Goal: Task Accomplishment & Management: Complete application form

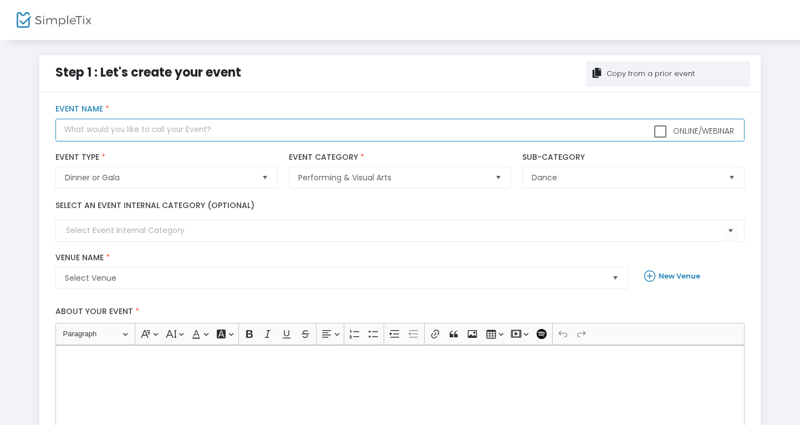
click at [147, 129] on input "text" at bounding box center [399, 130] width 689 height 23
click at [160, 132] on input "7th Annual Yuletide Show presented by The Menagerie" at bounding box center [399, 130] width 689 height 23
click at [396, 131] on input "7th Annual Yuletide Show at [GEOGRAPHIC_DATA] presented by The Menagerie" at bounding box center [399, 130] width 689 height 23
type input "7th Annual Yuletide Show at [GEOGRAPHIC_DATA] presented by The Menagerie Odditi…"
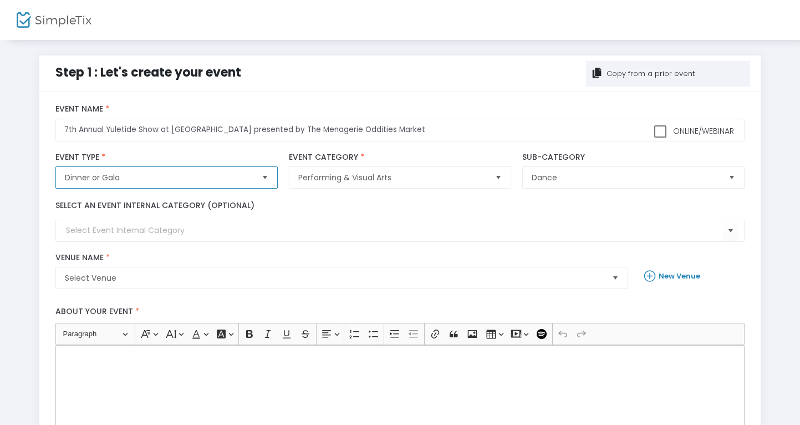
click at [149, 176] on span "Dinner or Gala" at bounding box center [159, 177] width 188 height 11
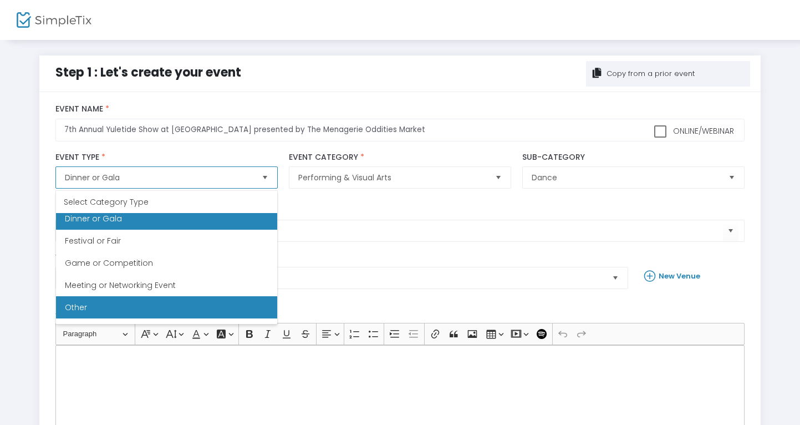
scroll to position [158, 0]
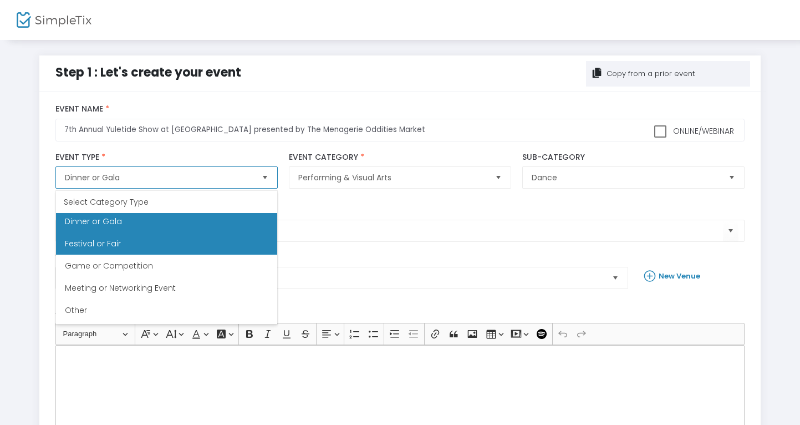
click at [154, 242] on Fair "Festival or Fair" at bounding box center [166, 243] width 221 height 22
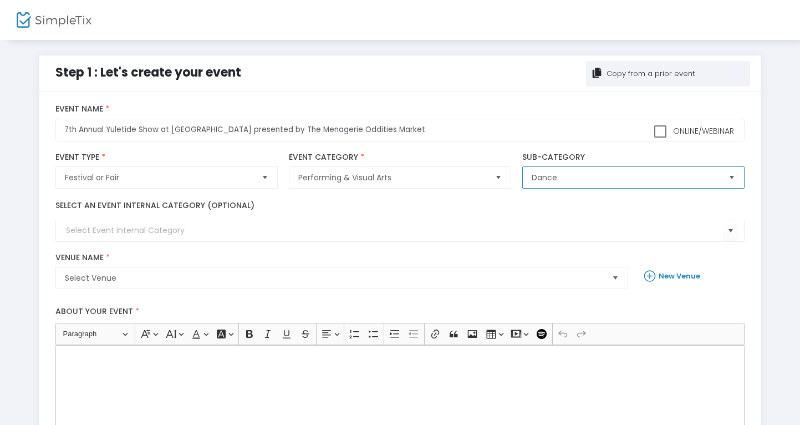
click at [562, 177] on span "Dance" at bounding box center [626, 177] width 188 height 11
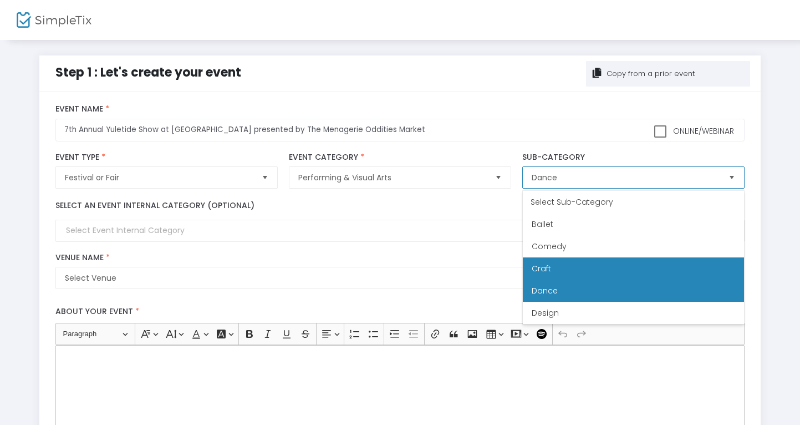
click at [564, 269] on li "Craft" at bounding box center [633, 268] width 221 height 22
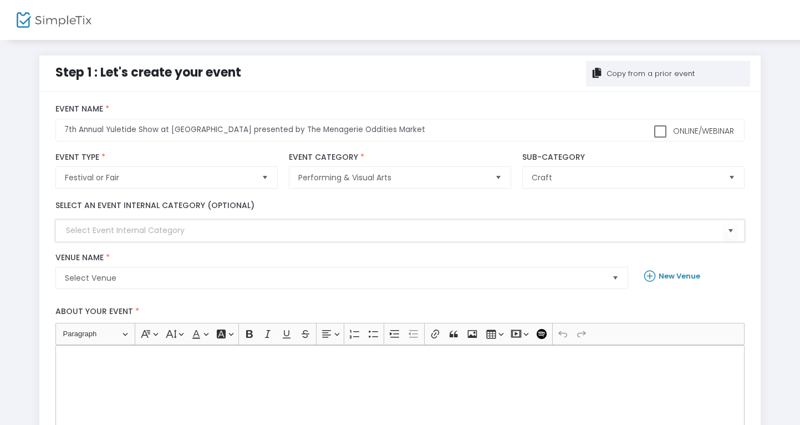
click at [187, 229] on input at bounding box center [394, 230] width 657 height 12
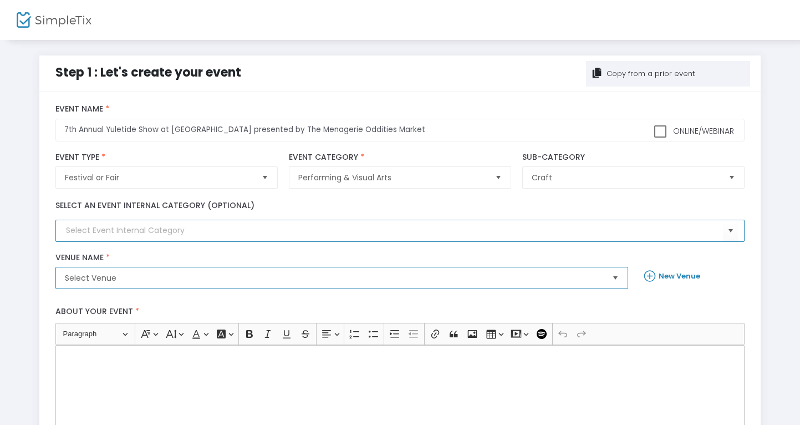
click at [170, 278] on span "Select Venue" at bounding box center [334, 277] width 538 height 11
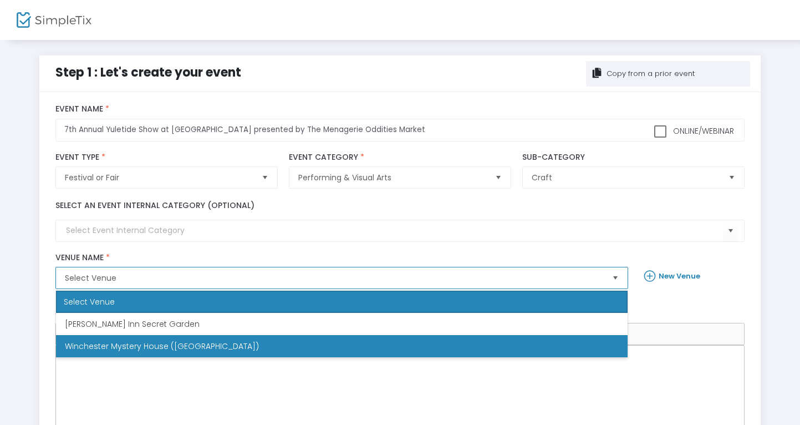
click at [144, 345] on span "Winchester Mystery House ([GEOGRAPHIC_DATA])" at bounding box center [162, 345] width 194 height 11
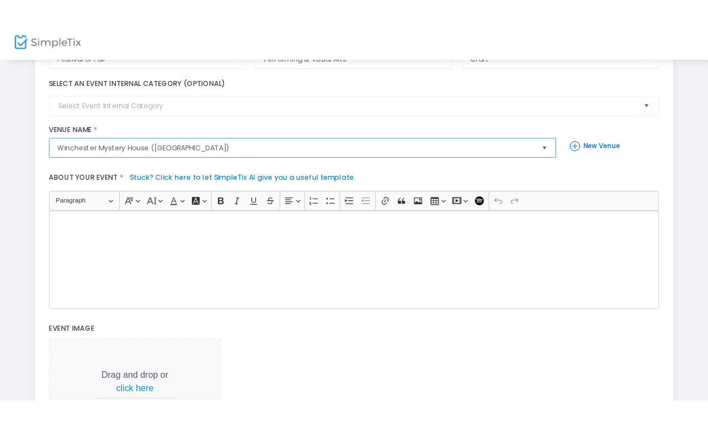
scroll to position [156, 0]
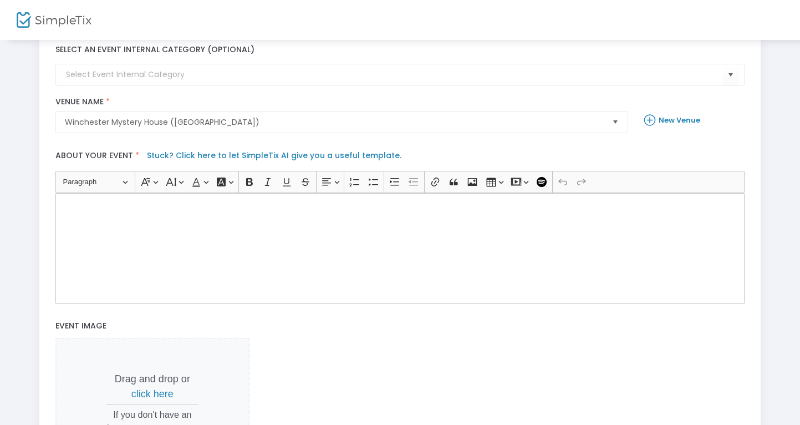
click at [280, 234] on div "Rich Text Editor, main" at bounding box center [399, 248] width 689 height 111
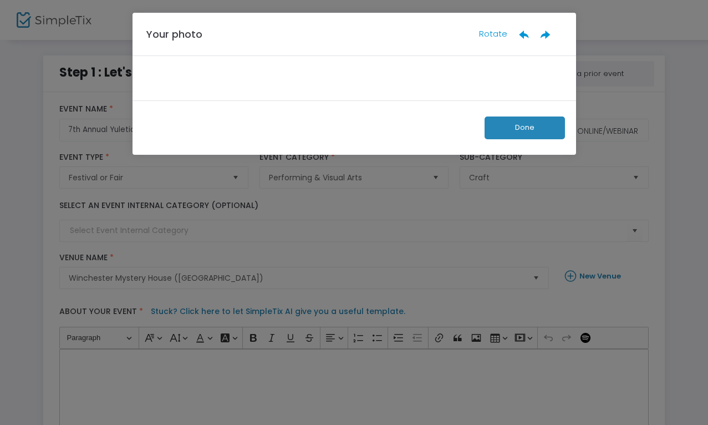
scroll to position [0, 0]
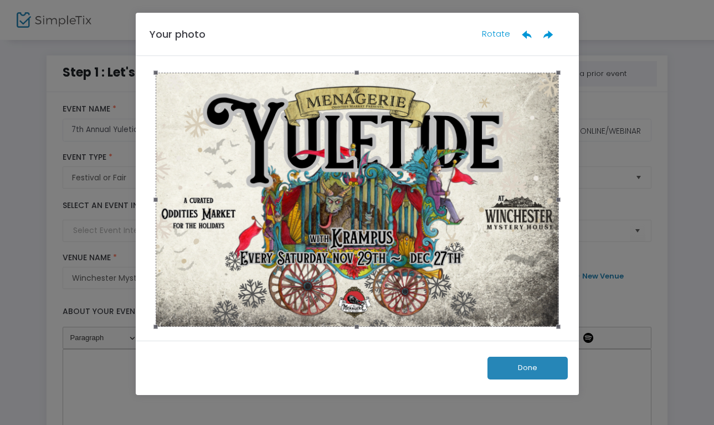
click at [522, 369] on button "Done" at bounding box center [528, 367] width 80 height 23
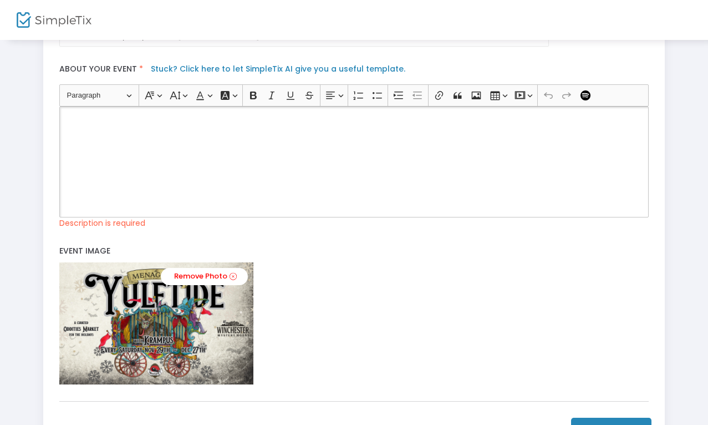
scroll to position [256, 0]
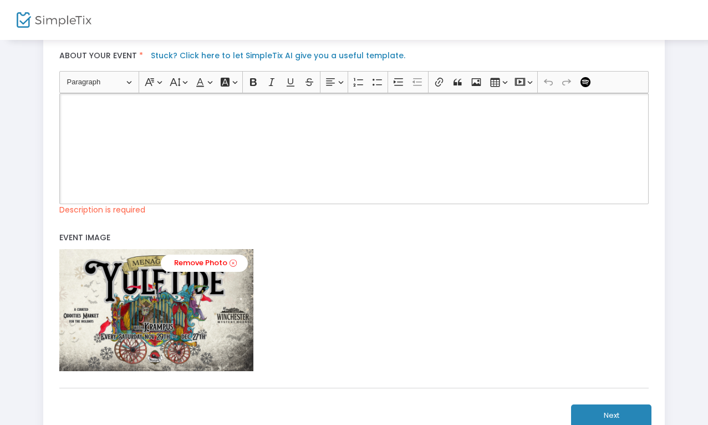
click at [213, 53] on link "Stuck? Click here to let SimpleTix AI give you a useful template." at bounding box center [278, 55] width 254 height 11
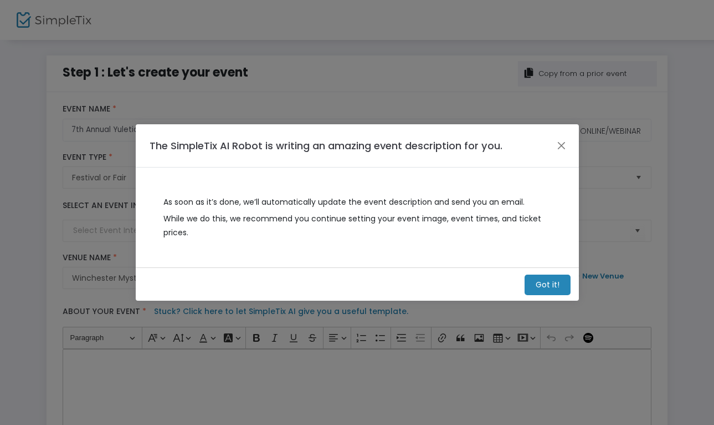
click at [544, 284] on m-button "Got it!" at bounding box center [548, 284] width 46 height 21
